Goal: Navigation & Orientation: Find specific page/section

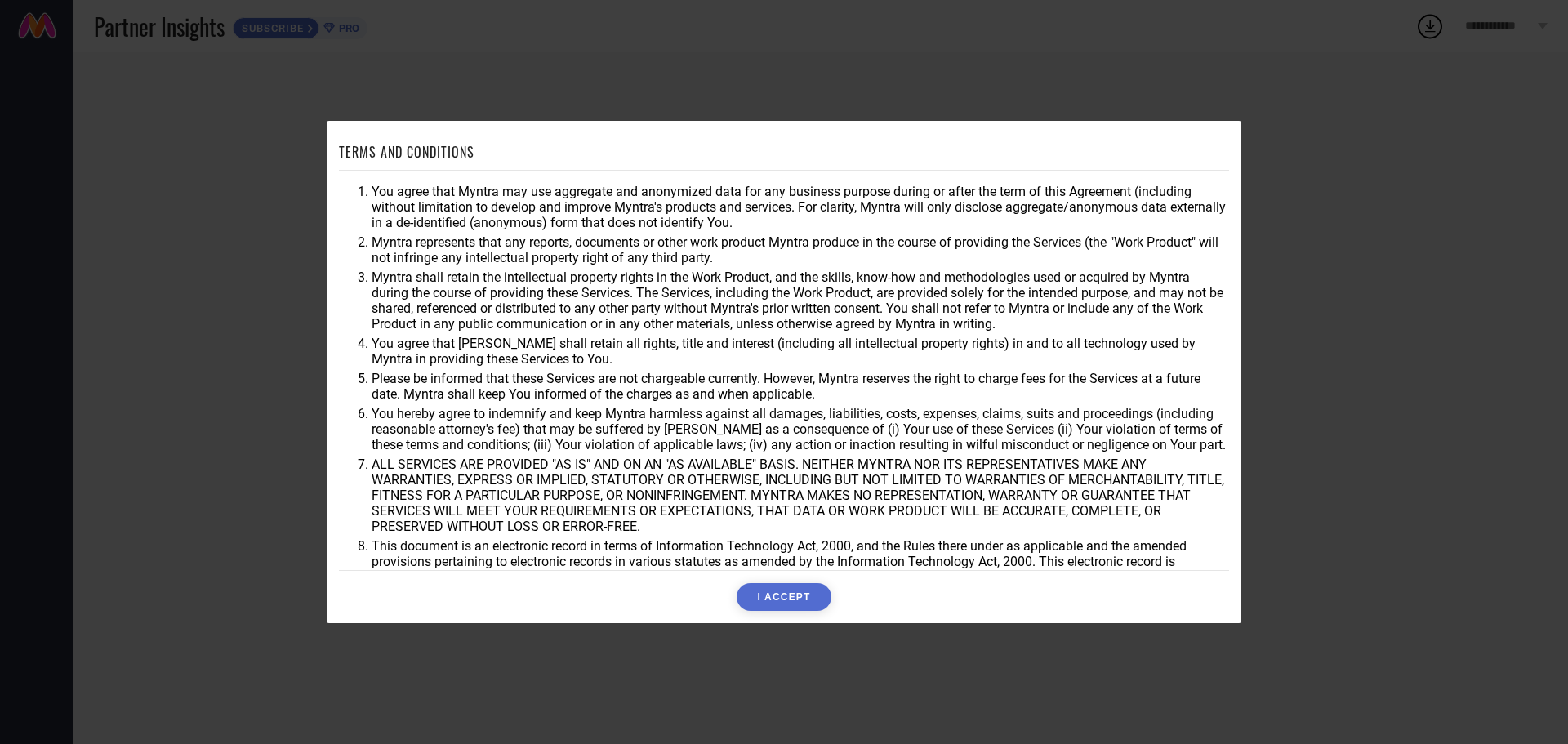
scroll to position [43, 0]
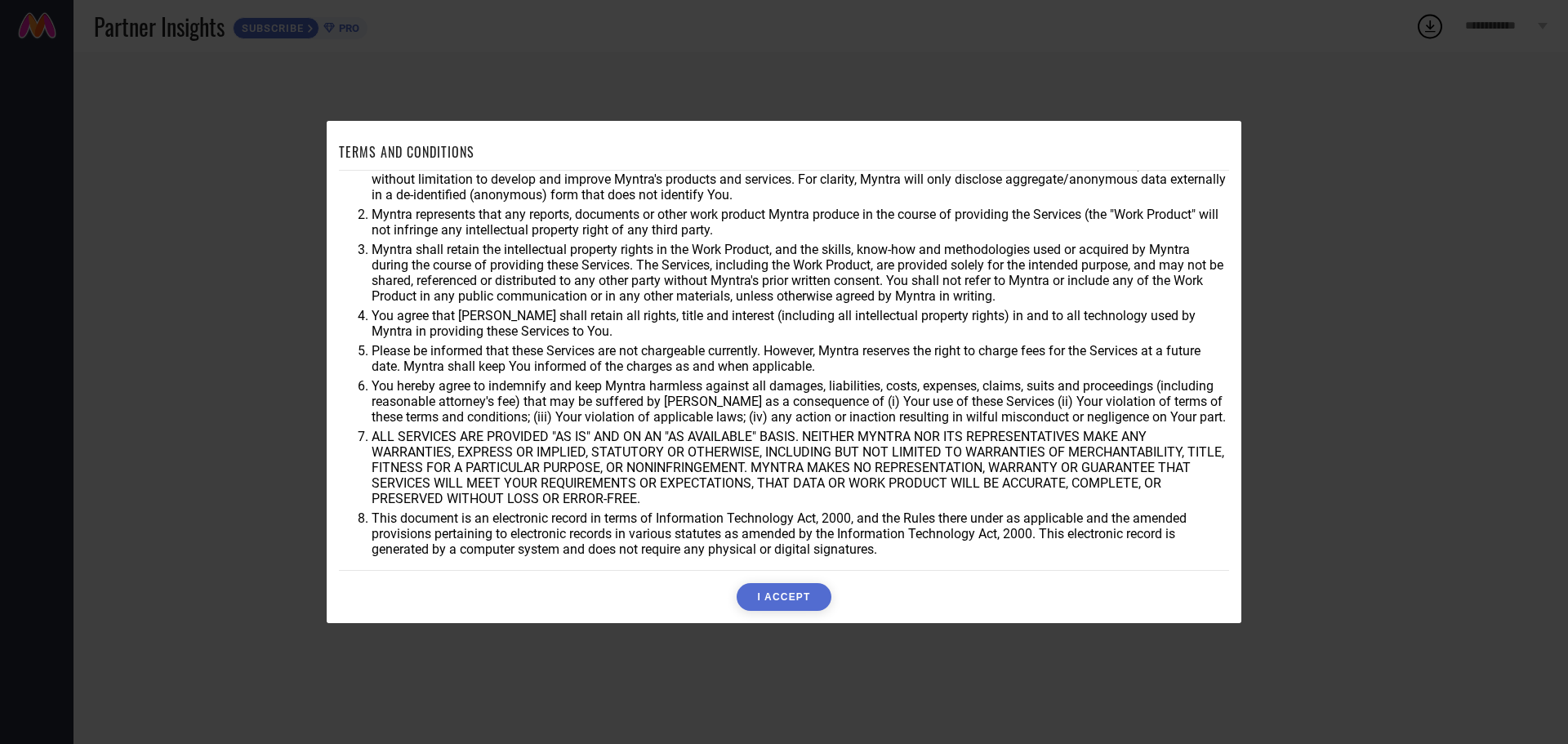
click at [805, 593] on button "I ACCEPT" at bounding box center [783, 597] width 94 height 28
